Goal: Check status: Check status

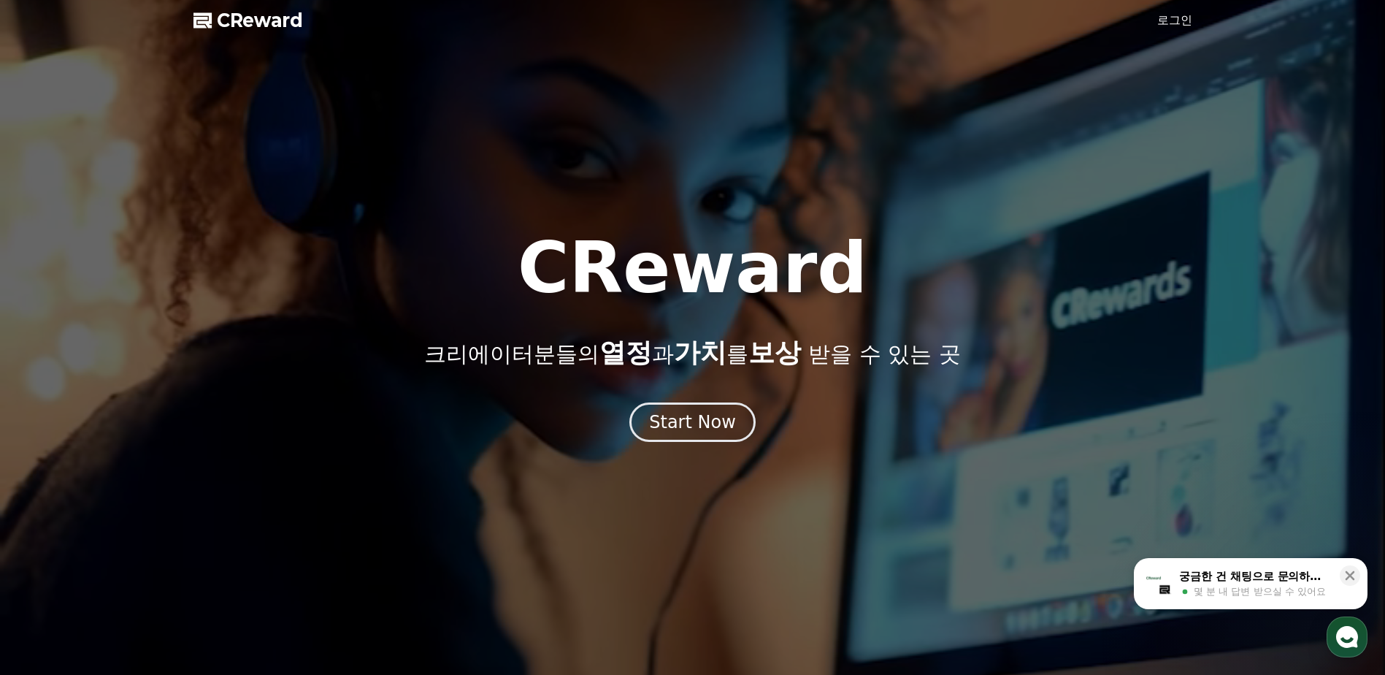
click at [1189, 27] on link "로그인" at bounding box center [1174, 21] width 35 height 18
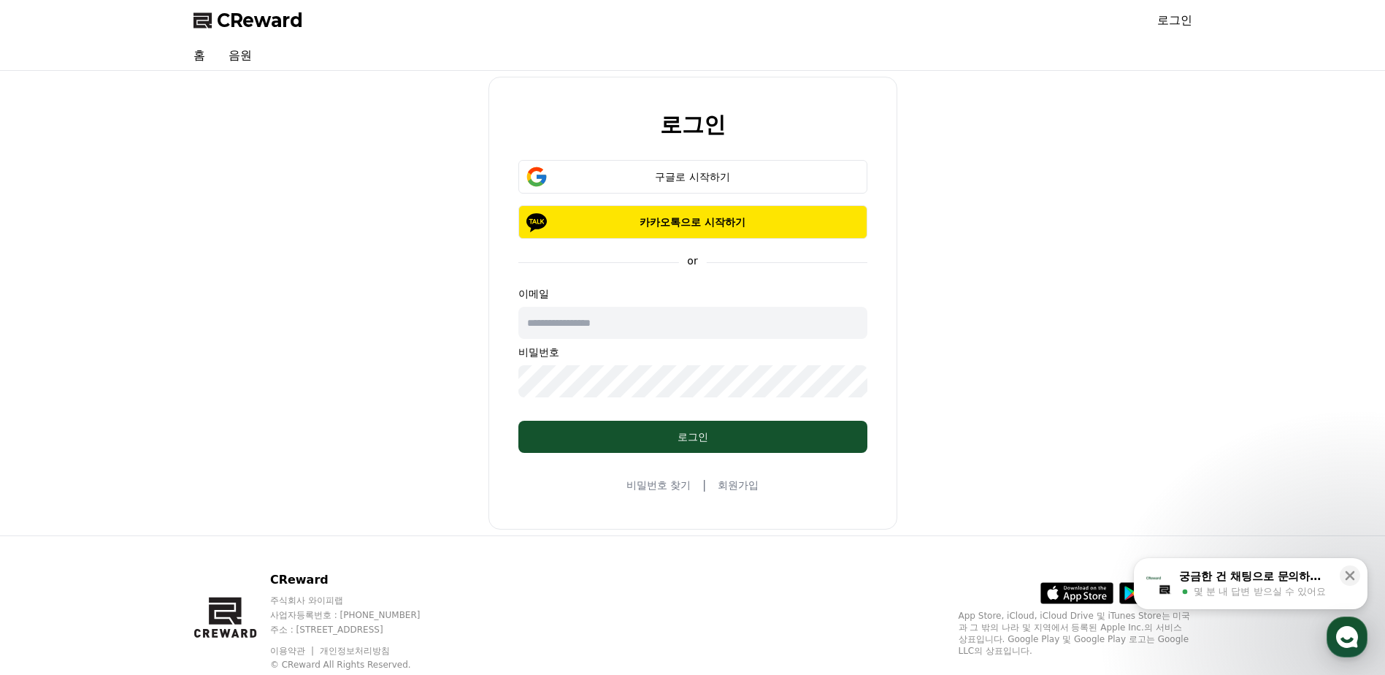
type input "**********"
click at [719, 176] on div "구글로 시작하기" at bounding box center [693, 176] width 307 height 15
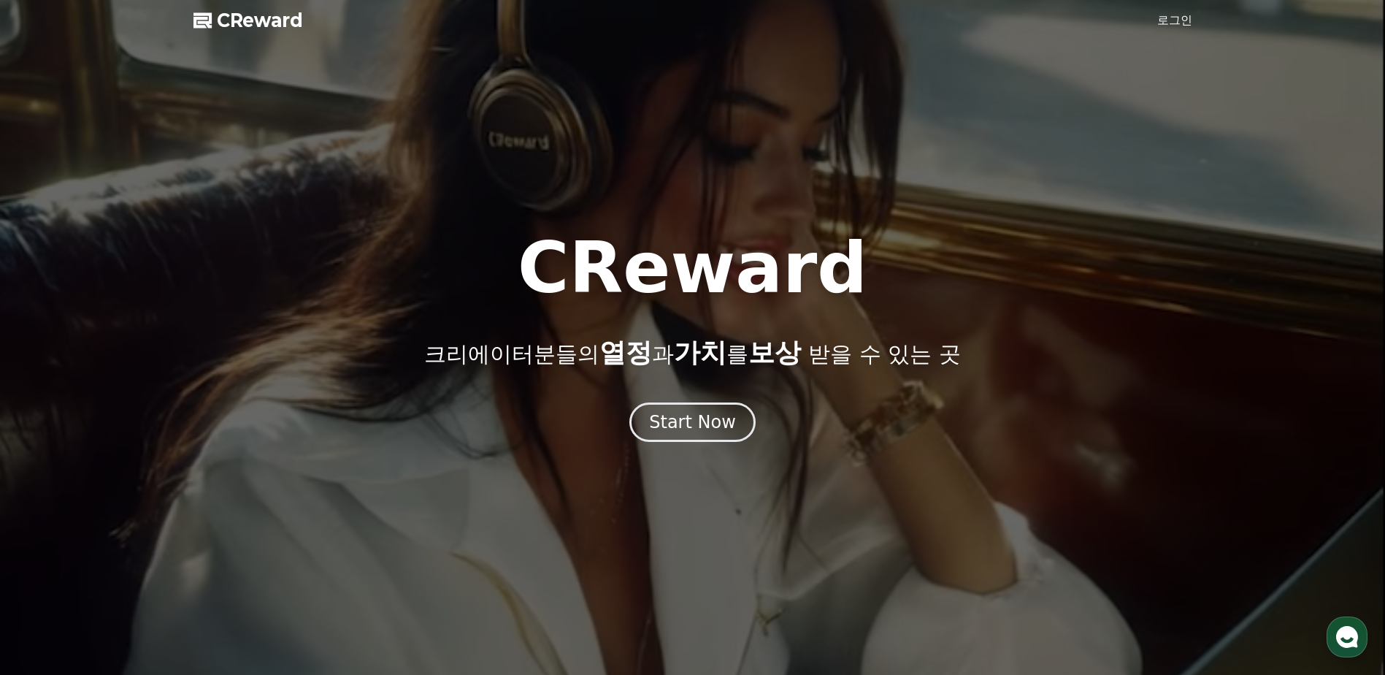
click at [1171, 23] on link "로그인" at bounding box center [1174, 21] width 35 height 18
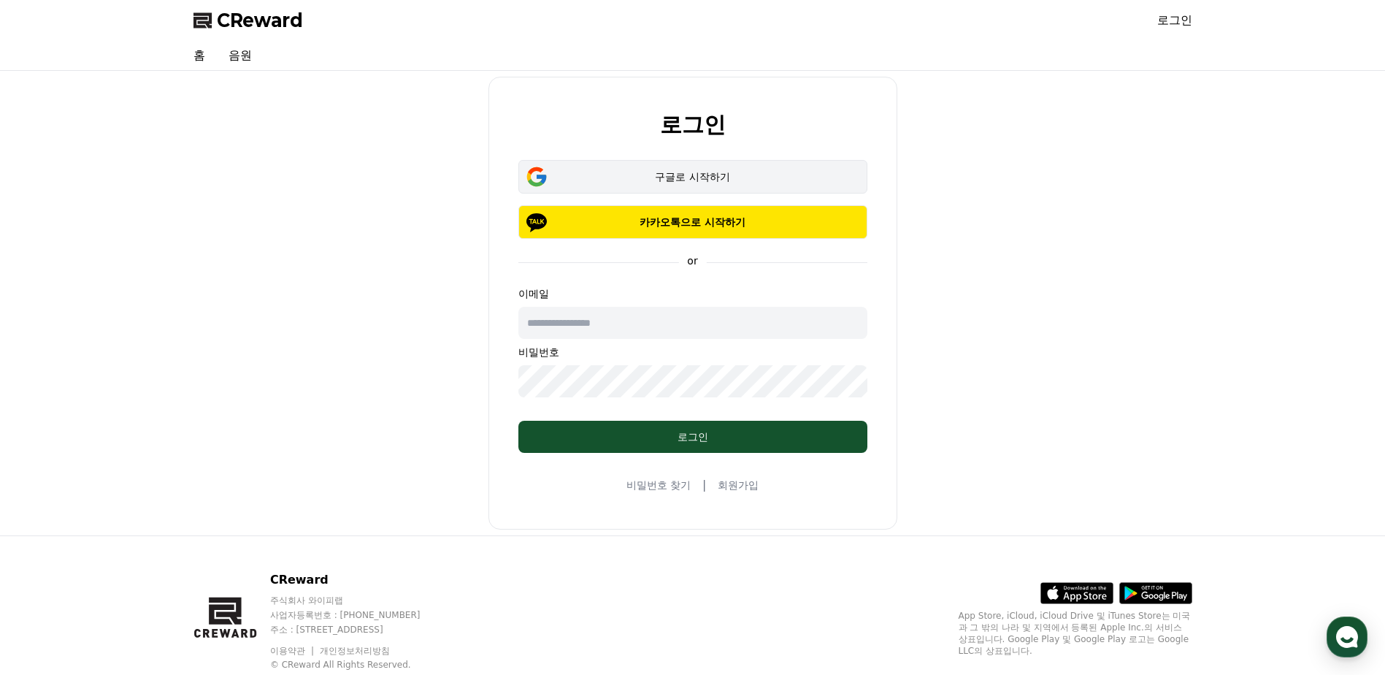
type input "**********"
click at [730, 181] on div "구글로 시작하기" at bounding box center [693, 176] width 307 height 15
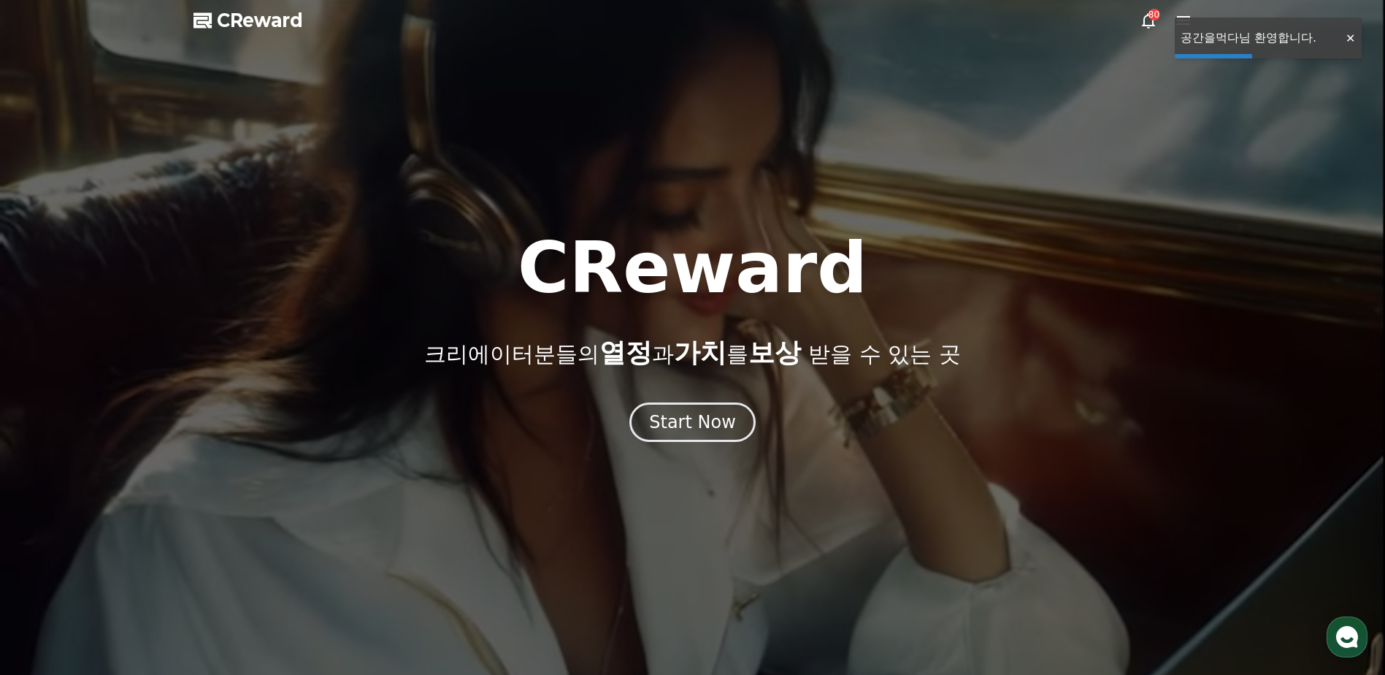
click at [1250, 23] on div at bounding box center [692, 337] width 1385 height 675
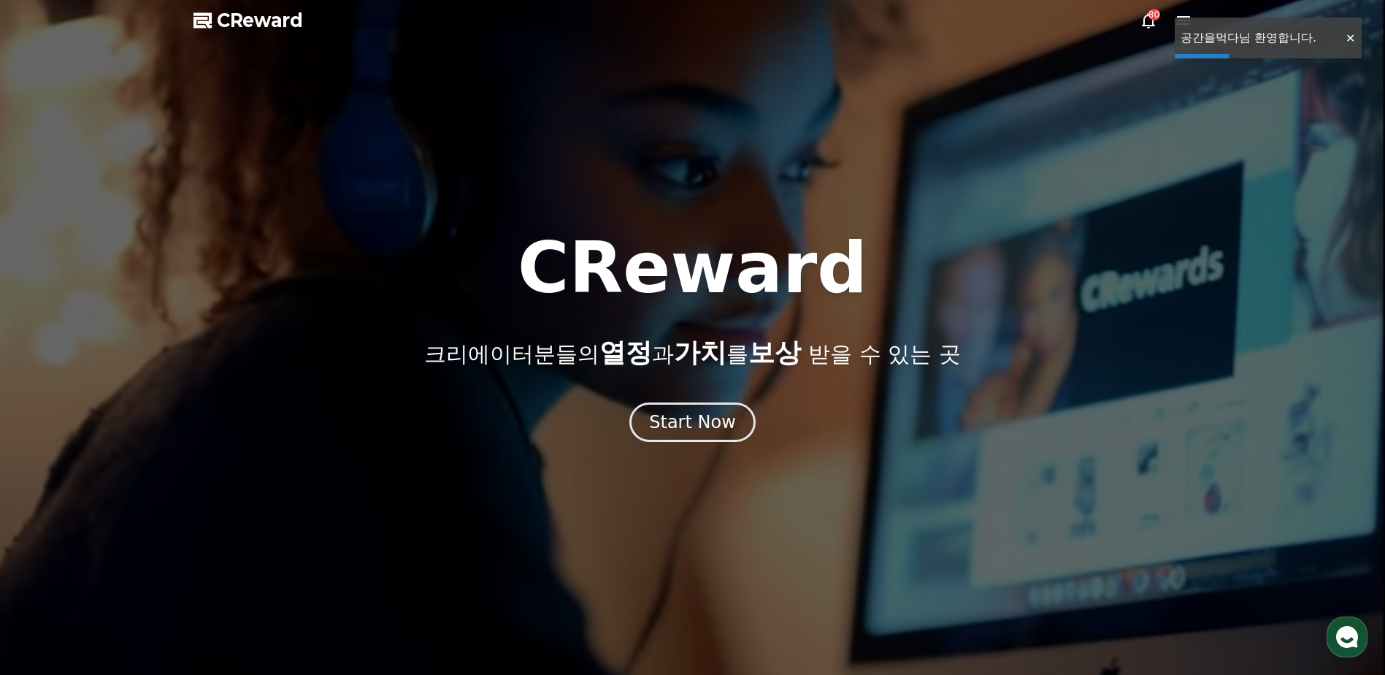
click at [1235, 20] on div at bounding box center [692, 337] width 1385 height 675
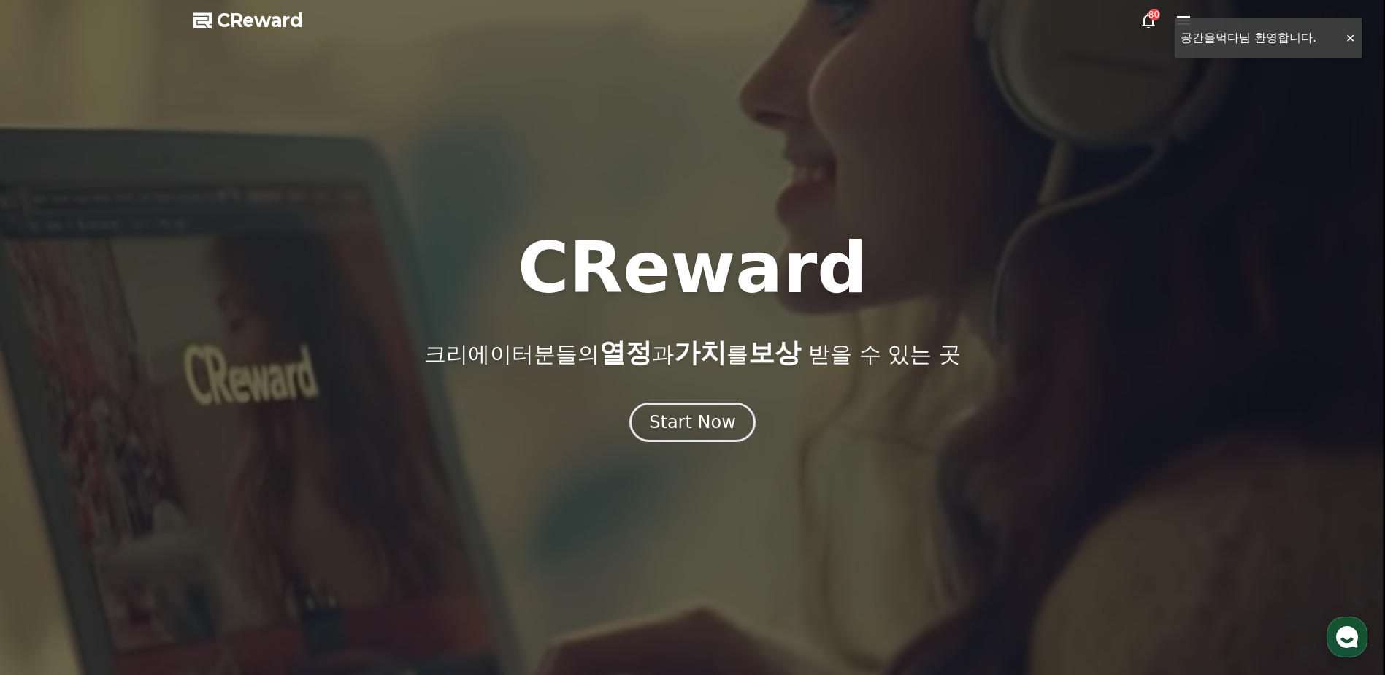
click at [1163, 26] on div "80" at bounding box center [1166, 21] width 53 height 18
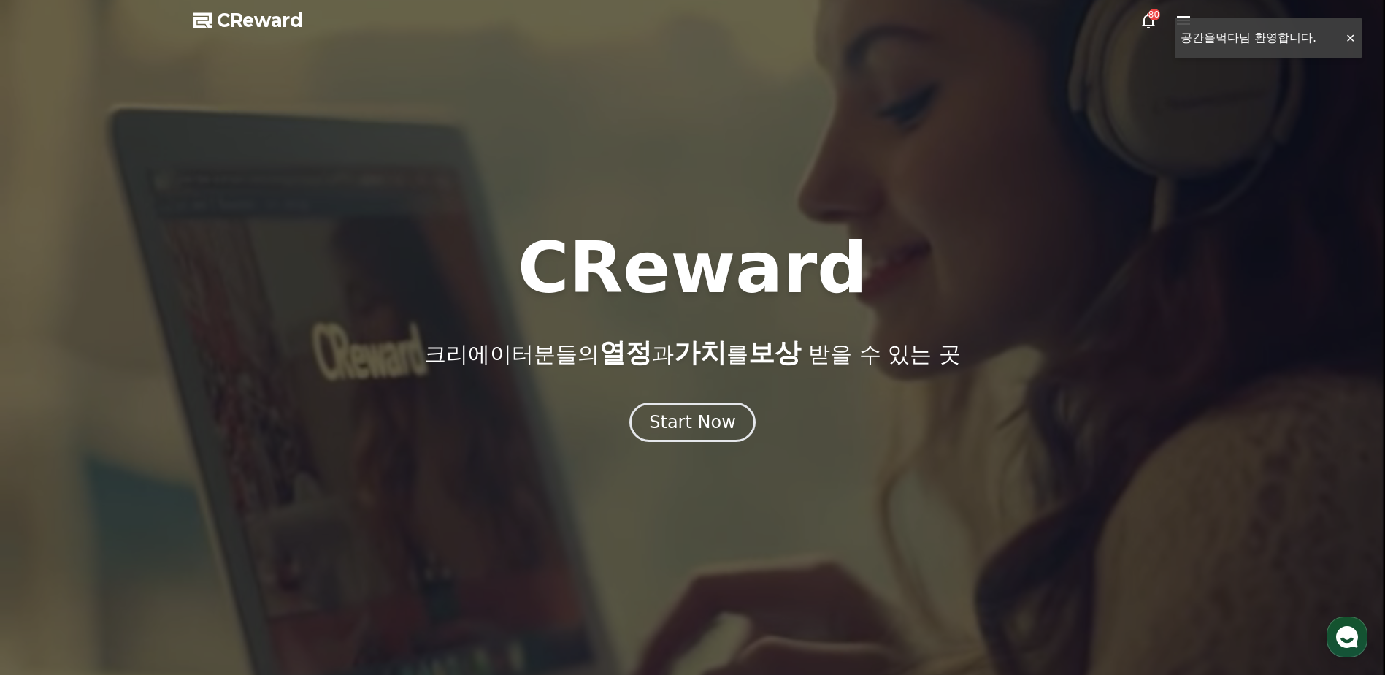
click at [1152, 24] on icon at bounding box center [1148, 20] width 13 height 15
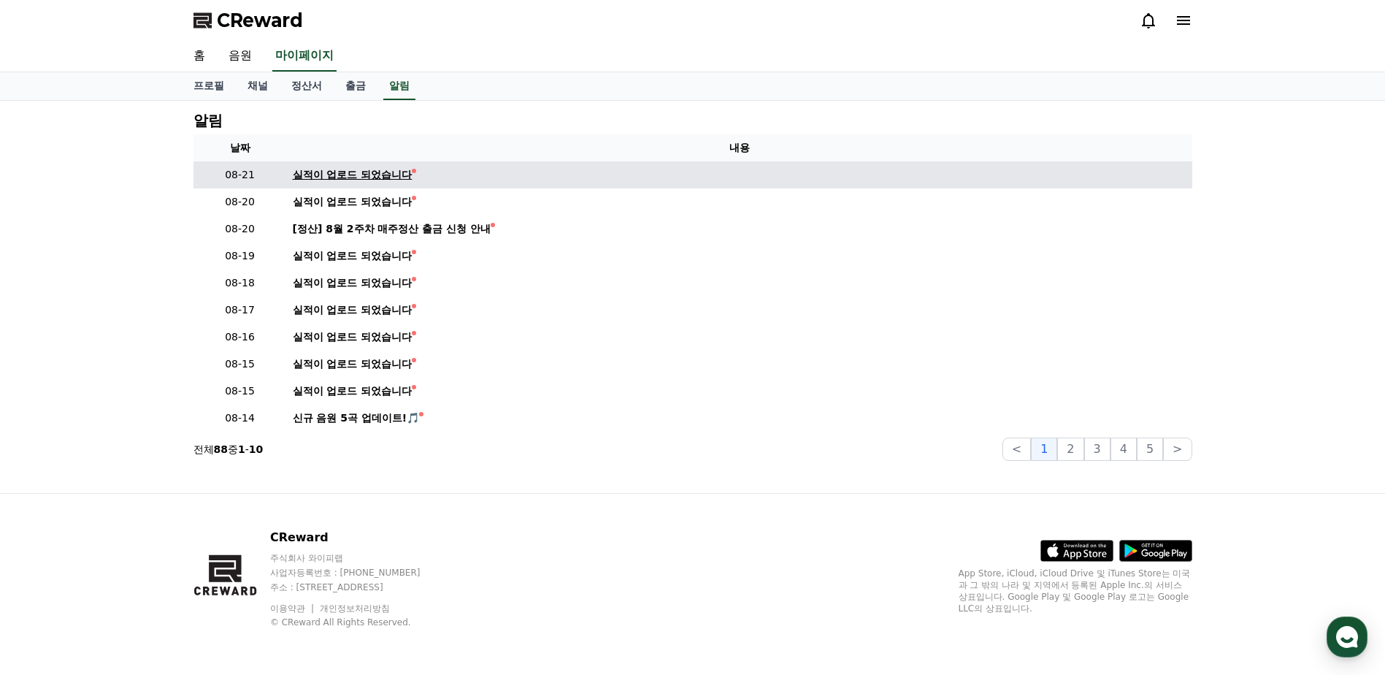
click at [357, 178] on div "실적이 업로드 되었습니다" at bounding box center [353, 174] width 120 height 15
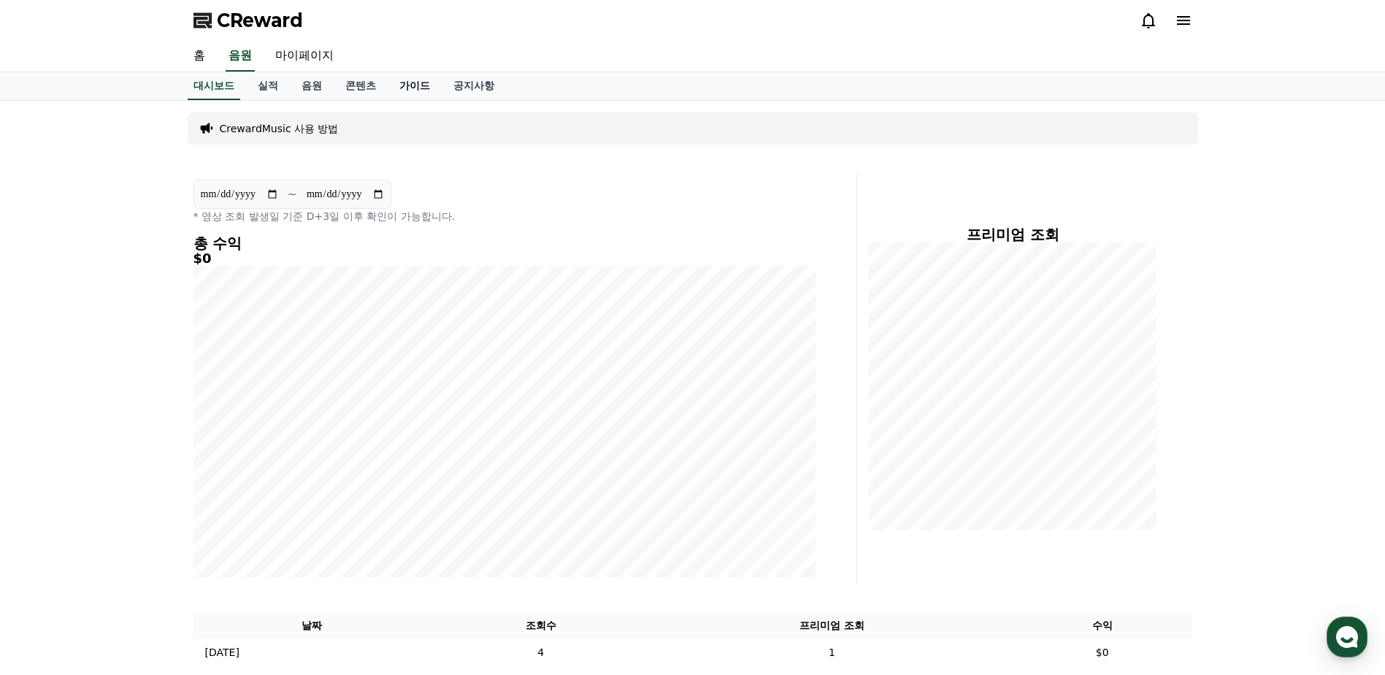
click at [404, 88] on link "가이드" at bounding box center [415, 86] width 54 height 28
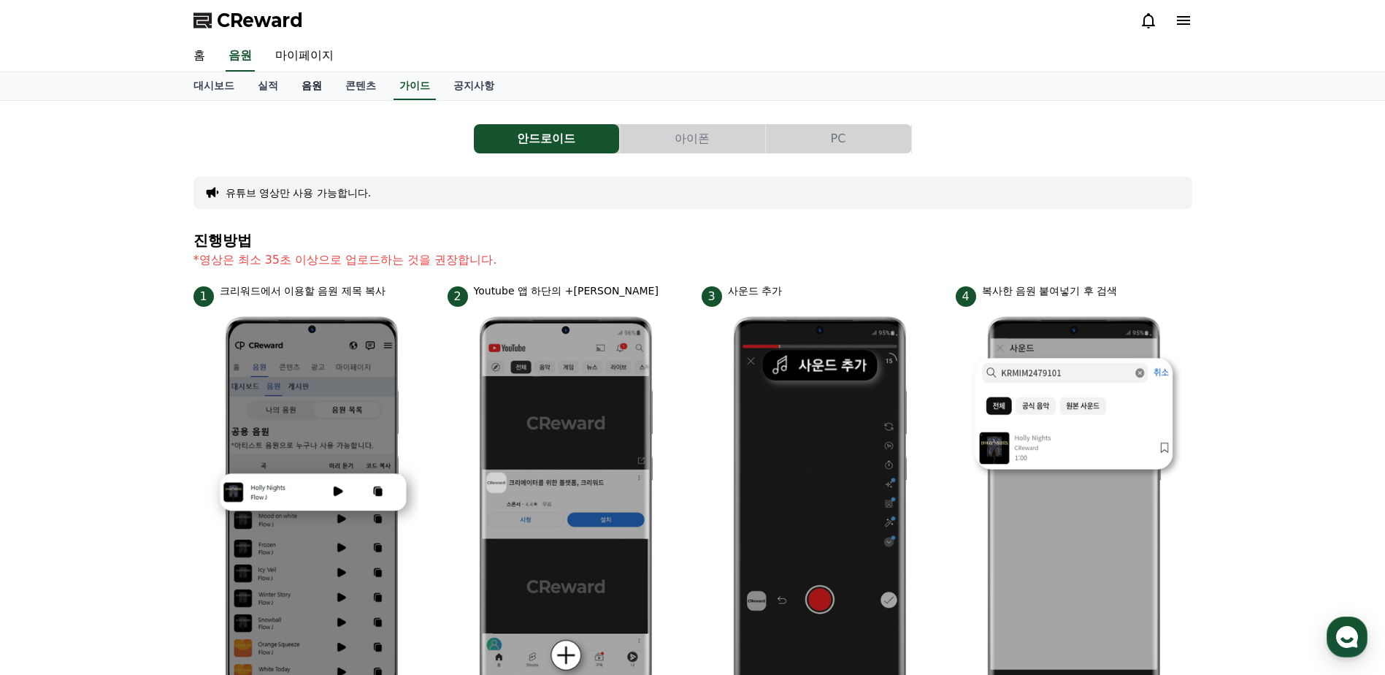
click at [297, 85] on link "음원" at bounding box center [312, 86] width 44 height 28
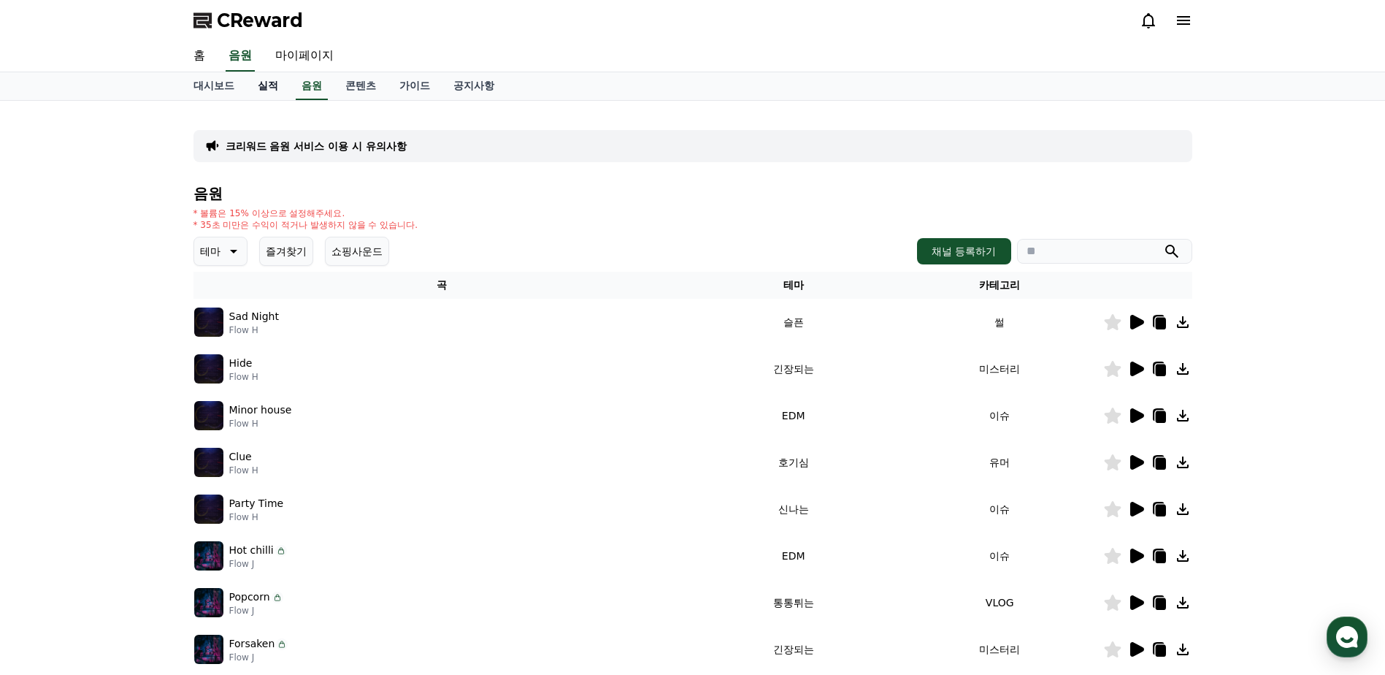
click at [274, 87] on link "실적" at bounding box center [268, 86] width 44 height 28
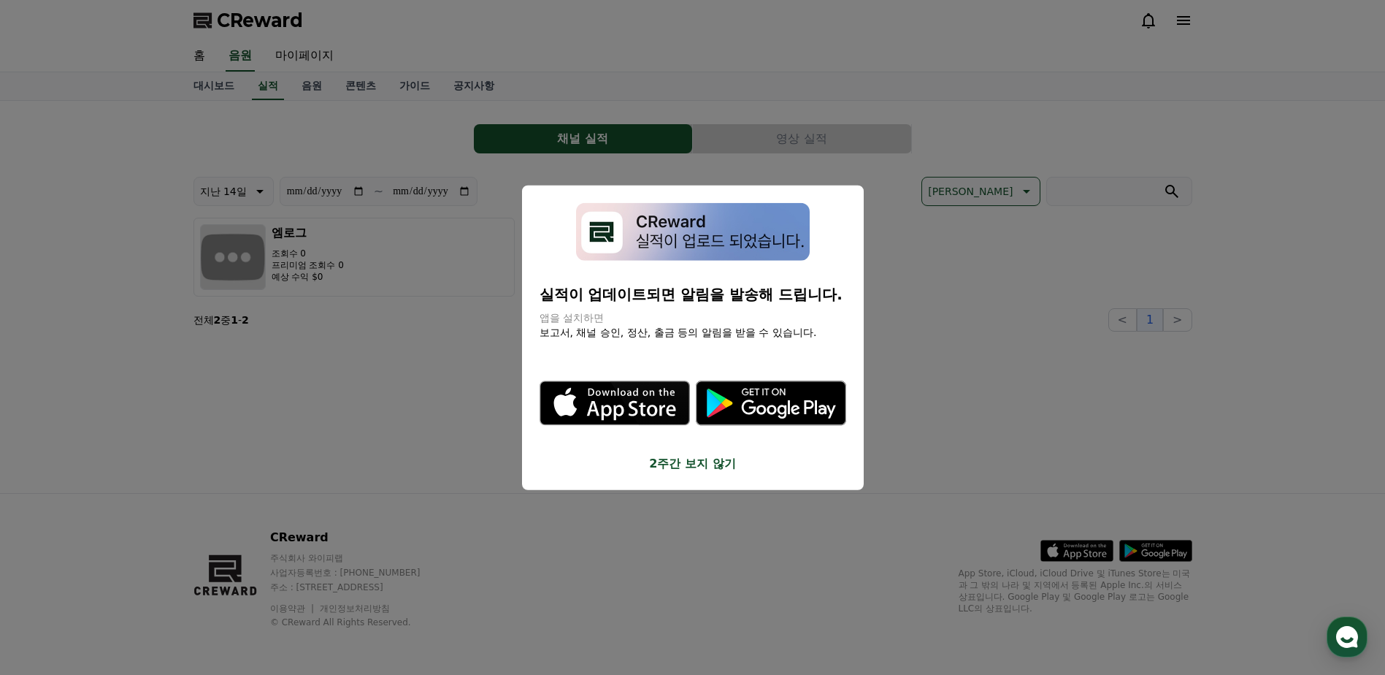
click at [314, 60] on button "close modal" at bounding box center [692, 337] width 1385 height 675
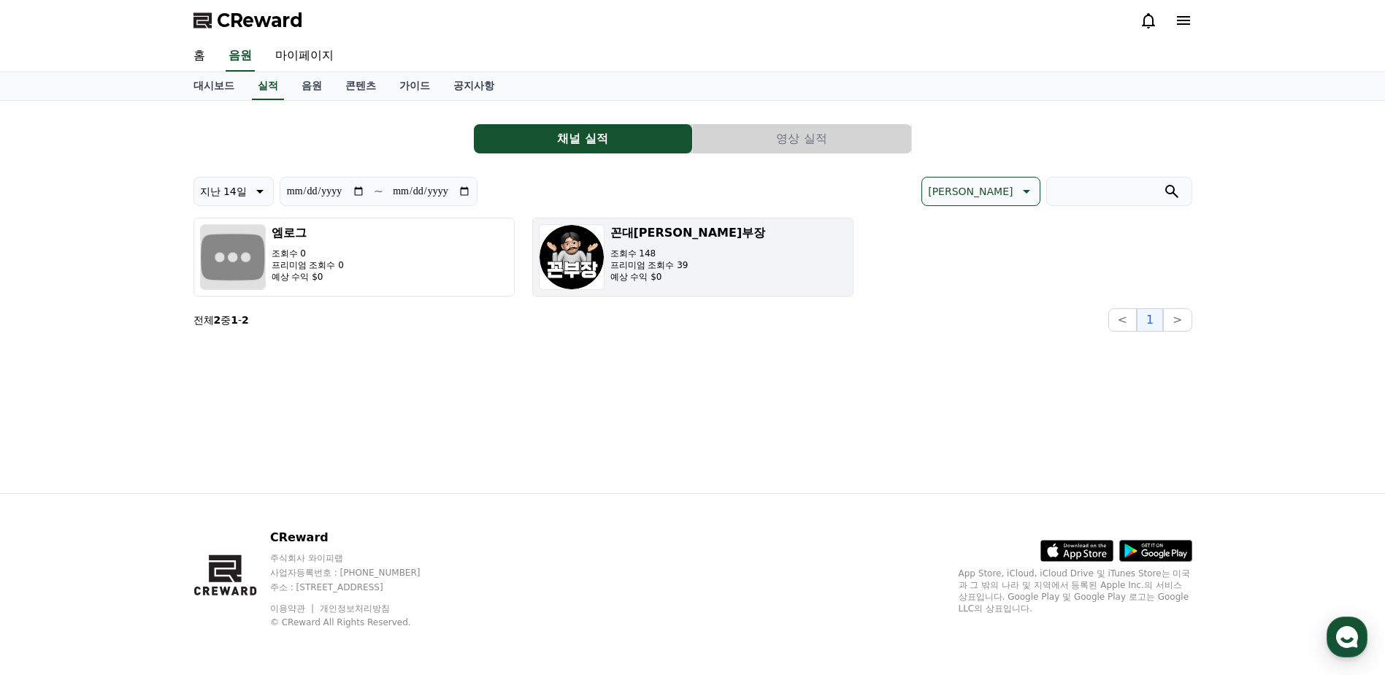
click at [631, 276] on p "예상 수익 $0" at bounding box center [688, 277] width 156 height 12
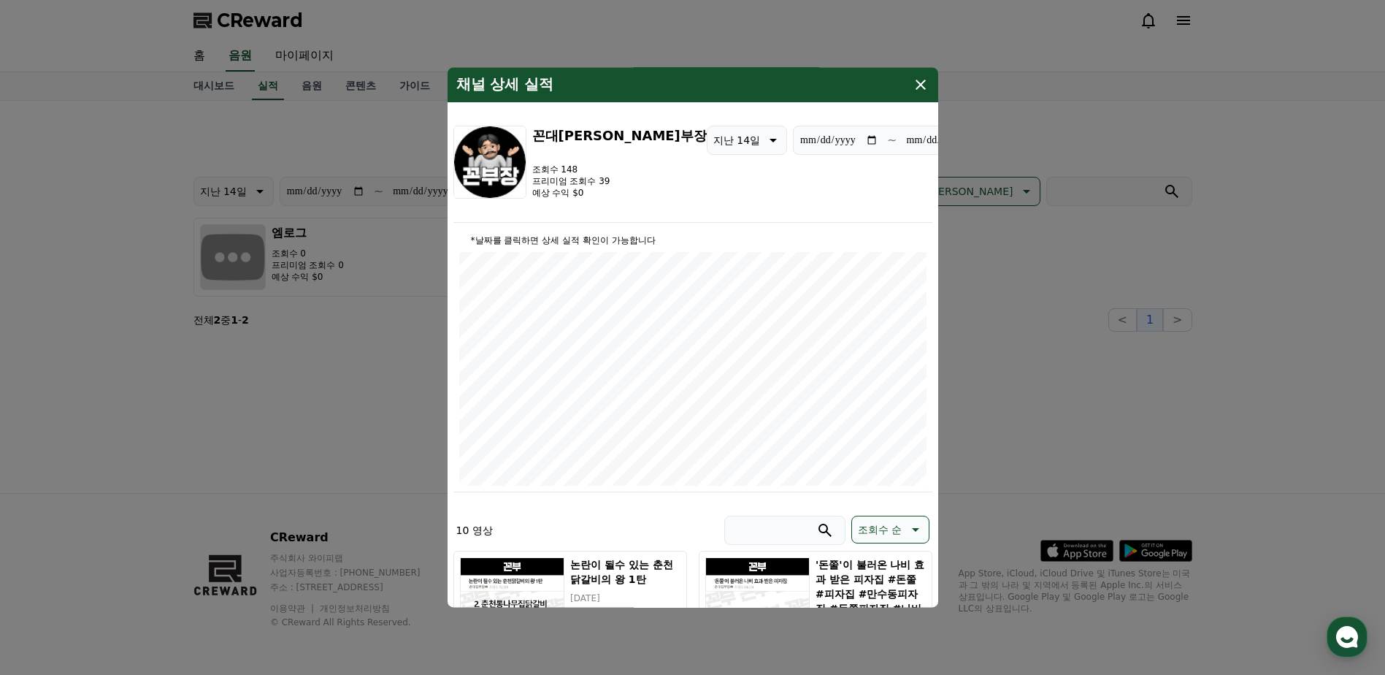
click at [763, 142] on icon "modal" at bounding box center [772, 140] width 18 height 18
click at [707, 331] on button "지난 90일" at bounding box center [736, 329] width 58 height 32
type input "**********"
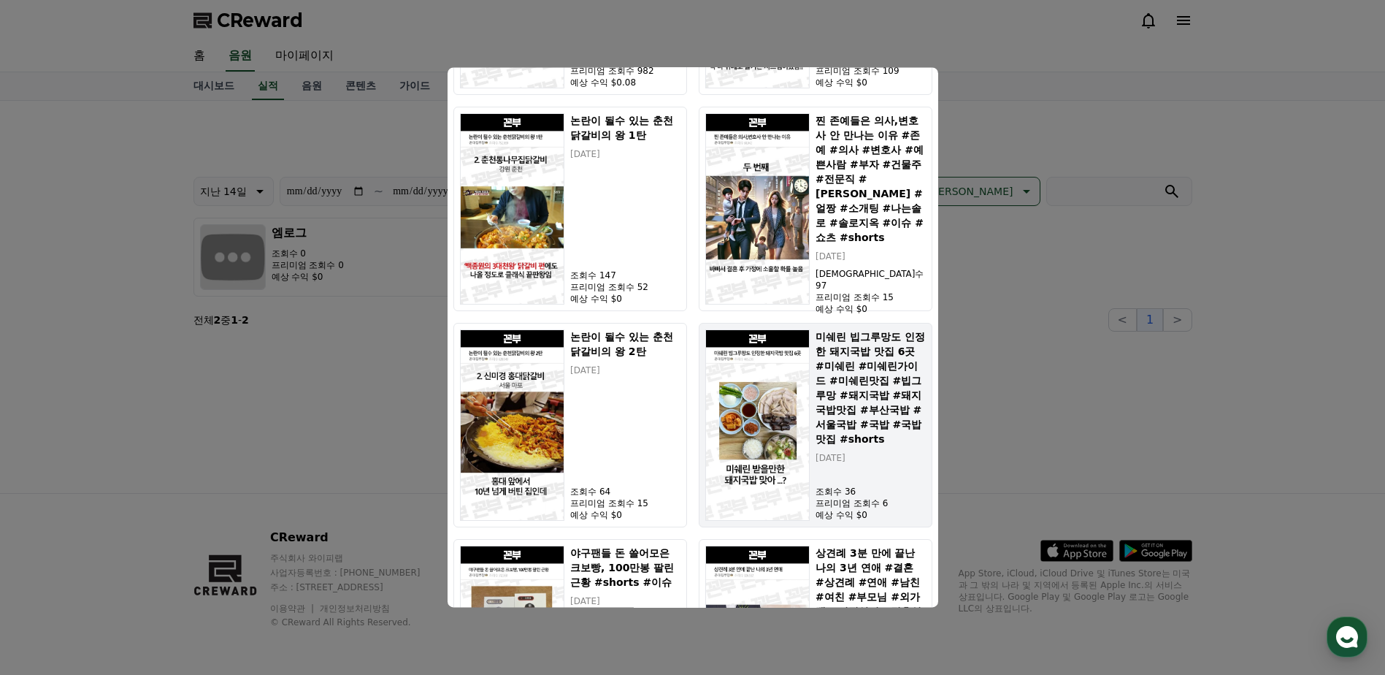
scroll to position [1048, 0]
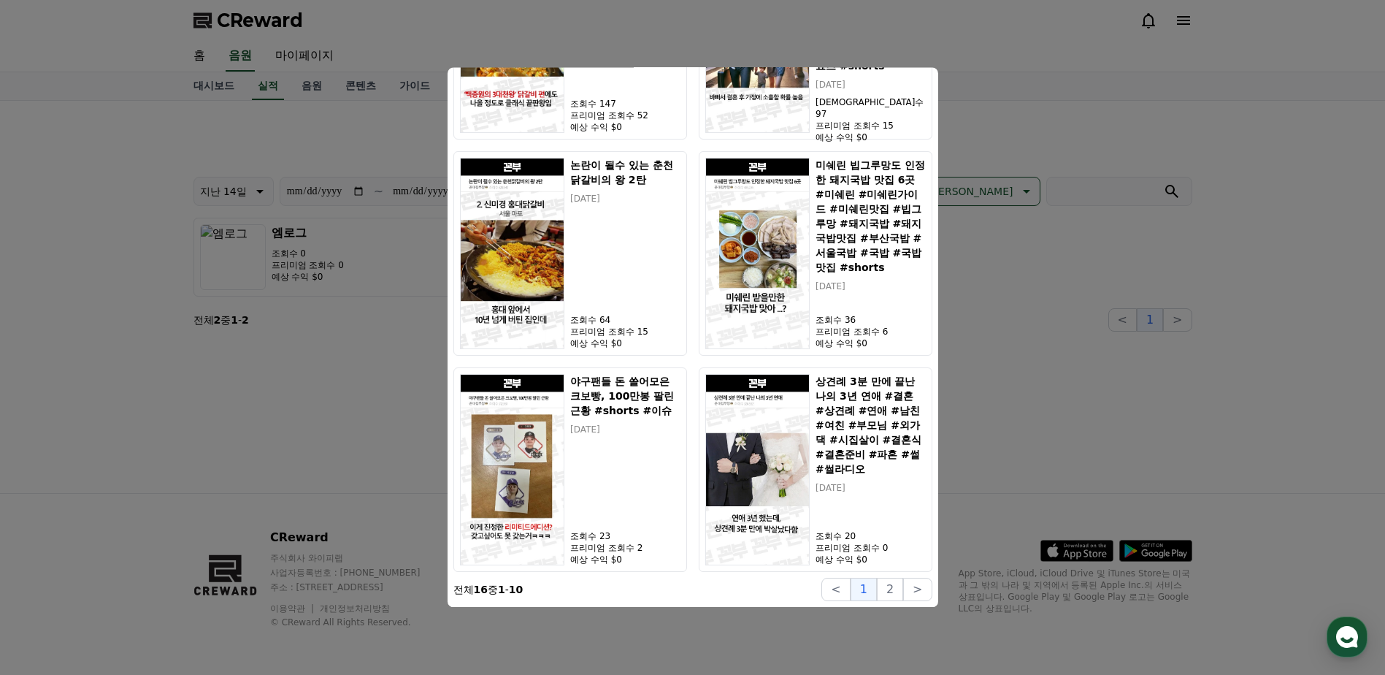
click at [1221, 411] on button "close modal" at bounding box center [692, 337] width 1385 height 675
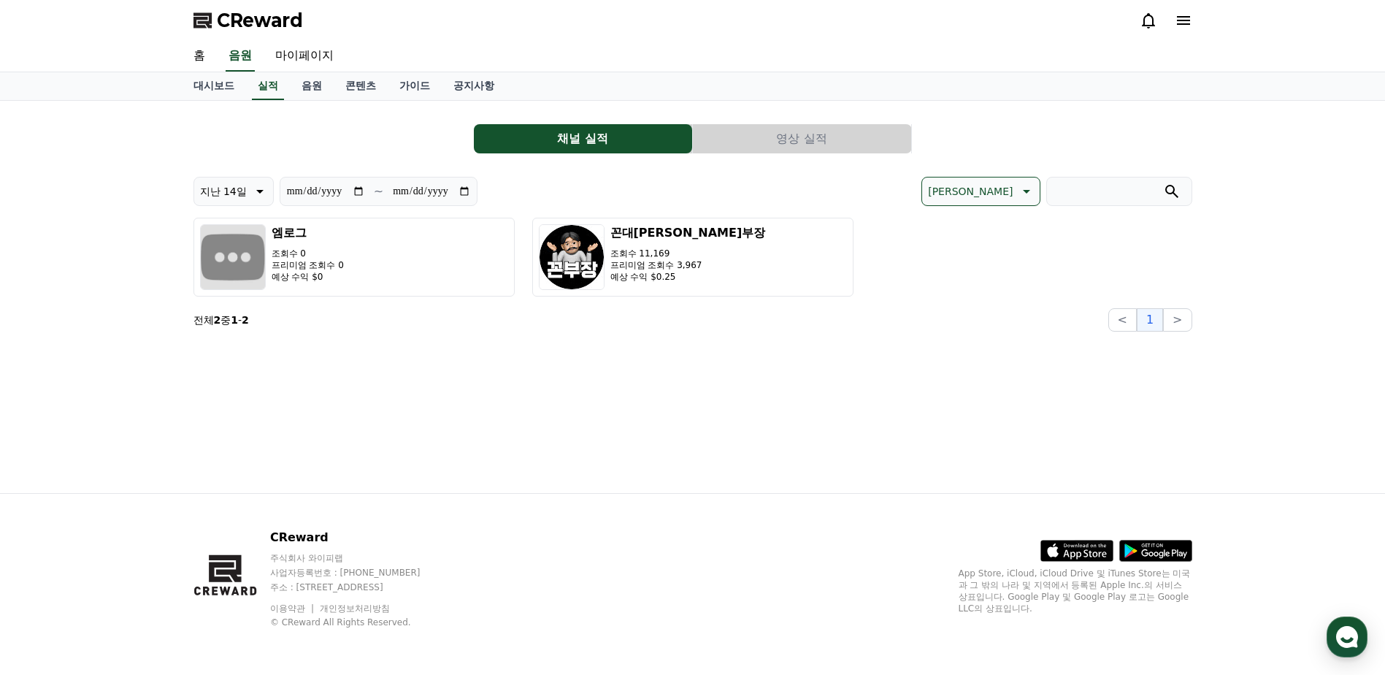
click at [840, 139] on button "영상 실적" at bounding box center [802, 138] width 218 height 29
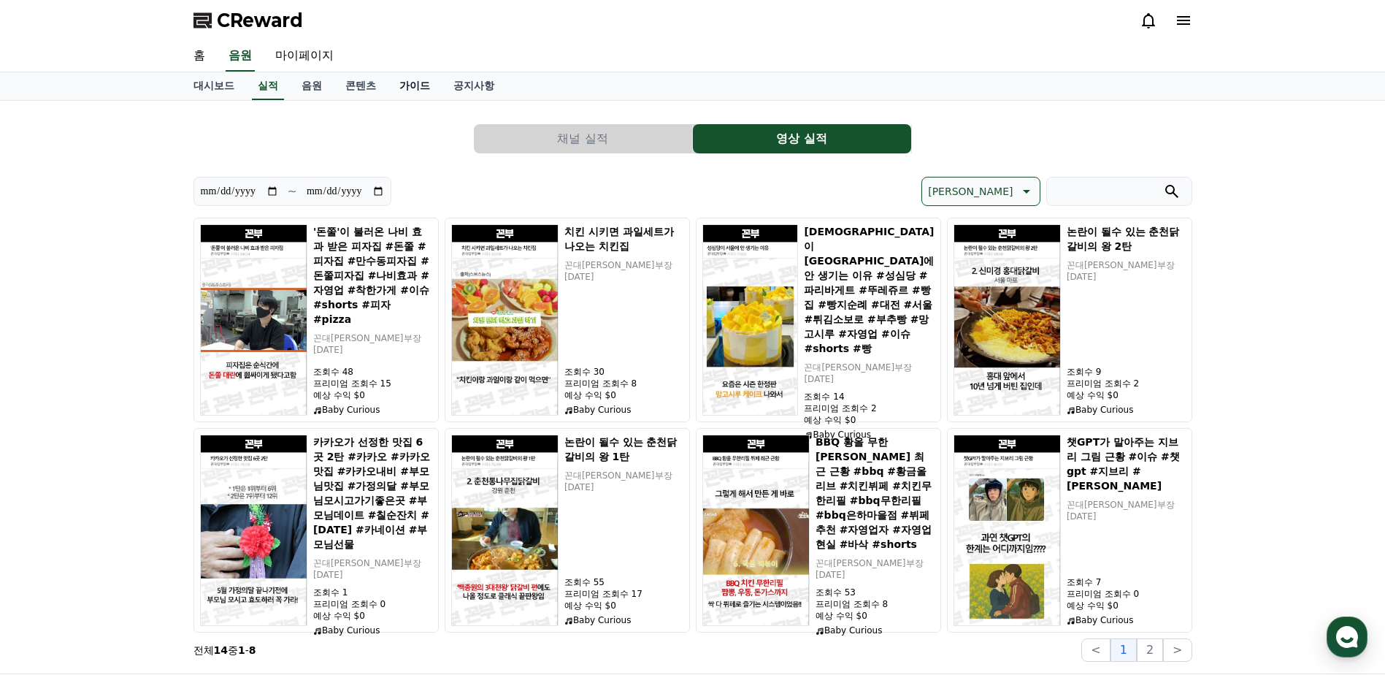
click at [425, 85] on link "가이드" at bounding box center [415, 86] width 54 height 28
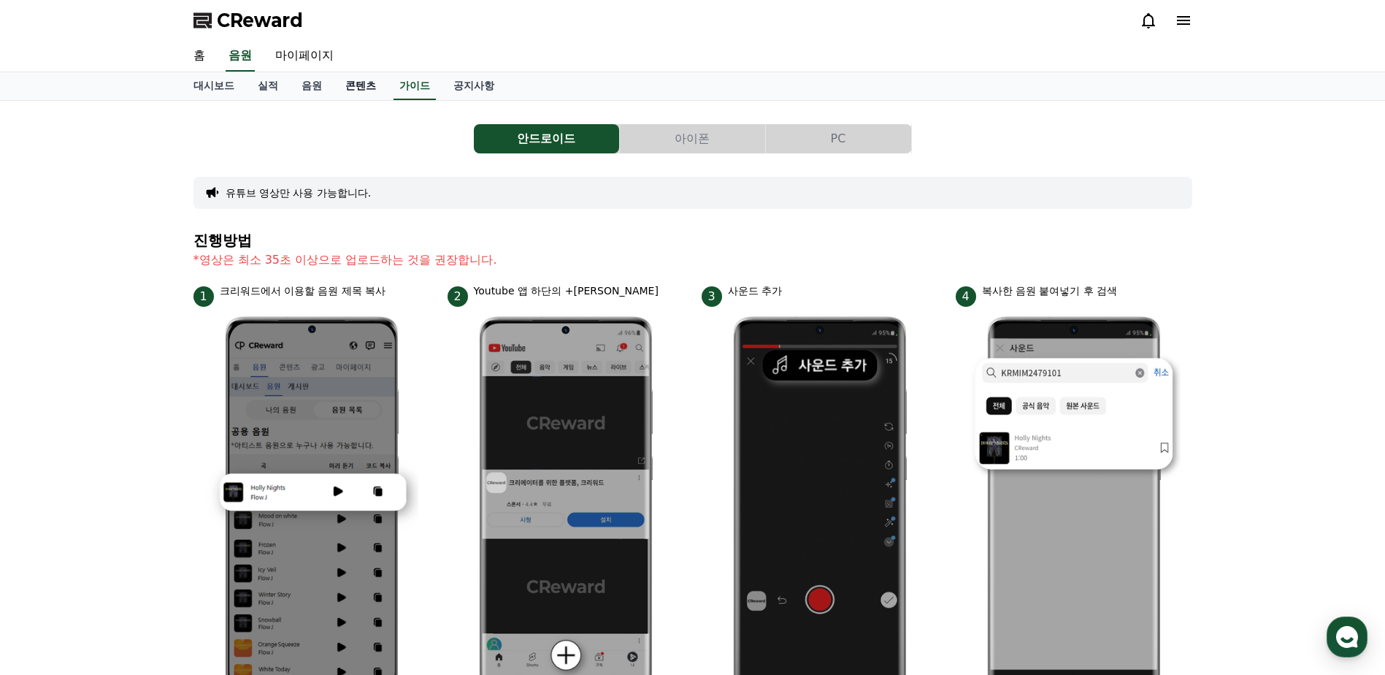
click at [372, 93] on link "콘텐츠" at bounding box center [361, 86] width 54 height 28
click at [313, 95] on link "음원" at bounding box center [312, 86] width 44 height 28
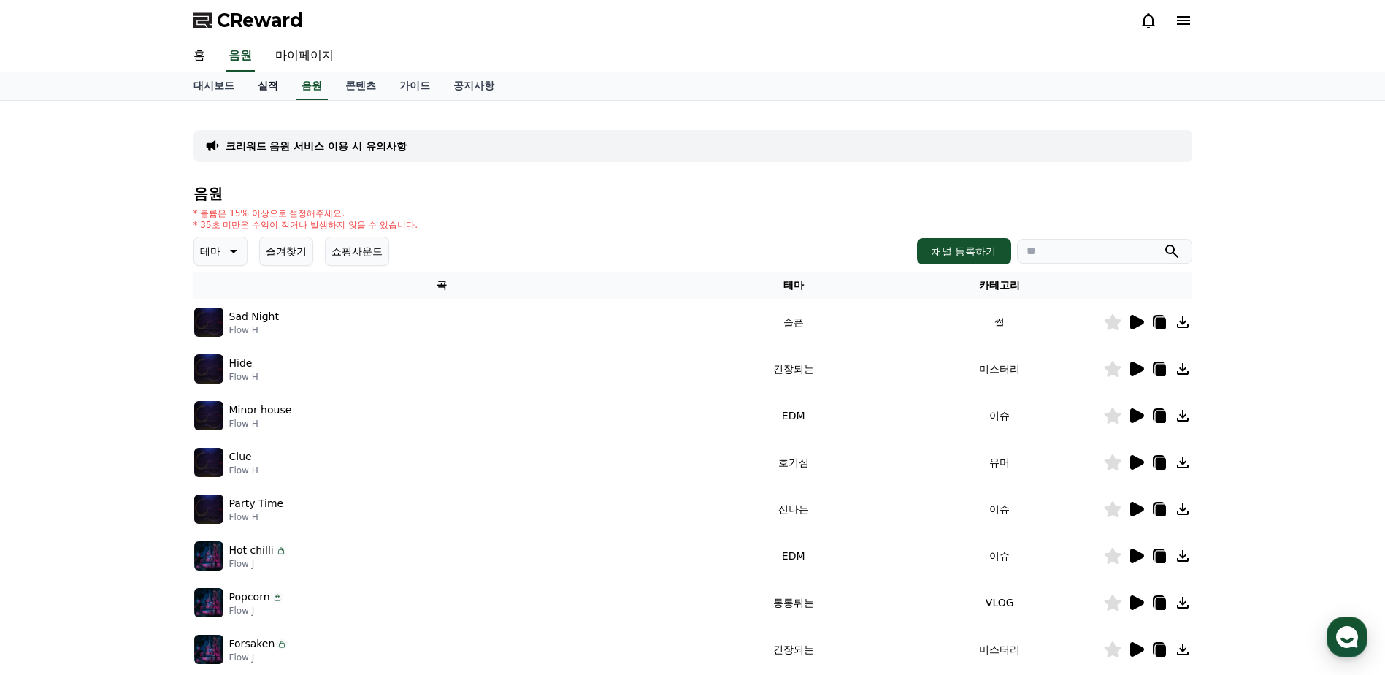
click at [255, 80] on link "실적" at bounding box center [268, 86] width 44 height 28
